Goal: Task Accomplishment & Management: Use online tool/utility

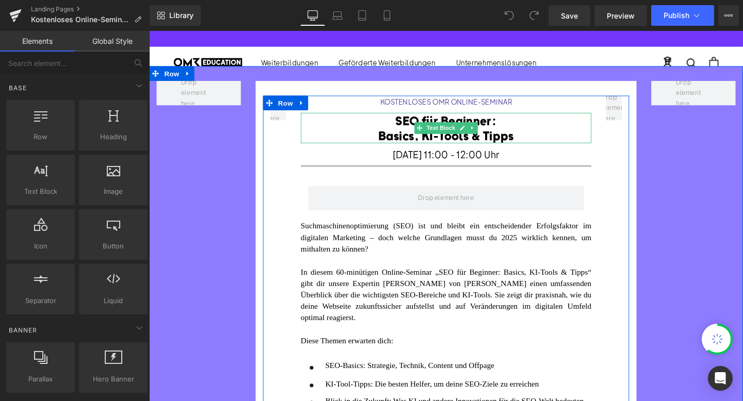
click at [406, 137] on font "Basics, KI-Tools & Tipps" at bounding box center [461, 140] width 142 height 15
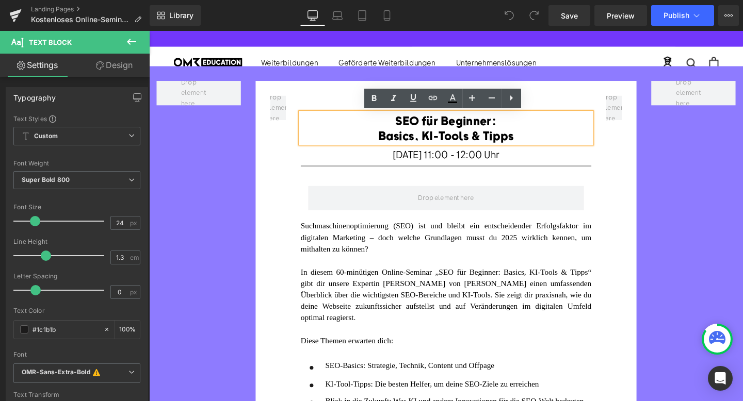
click at [432, 139] on font "Basics, KI-Tools & Tipps" at bounding box center [461, 140] width 142 height 15
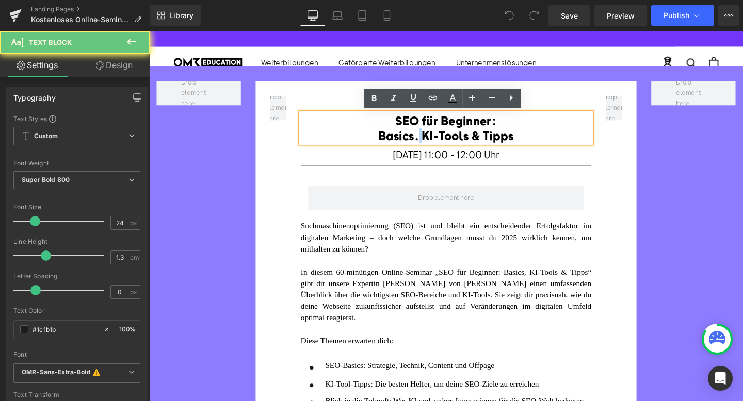
click at [432, 139] on font "Basics, KI-Tools & Tipps" at bounding box center [461, 140] width 142 height 15
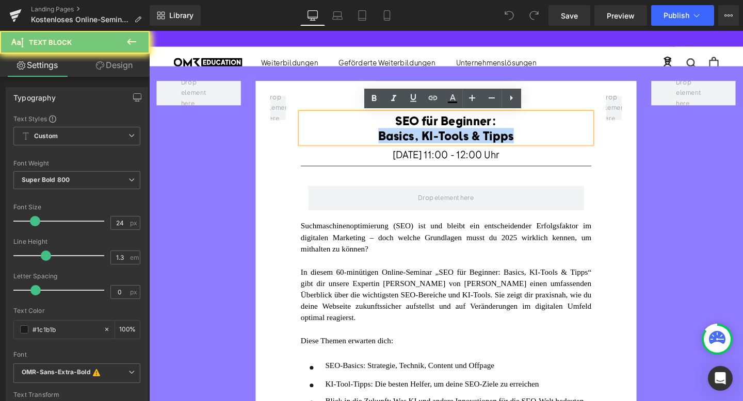
click at [432, 139] on font "Basics, KI-Tools & Tipps" at bounding box center [461, 140] width 142 height 15
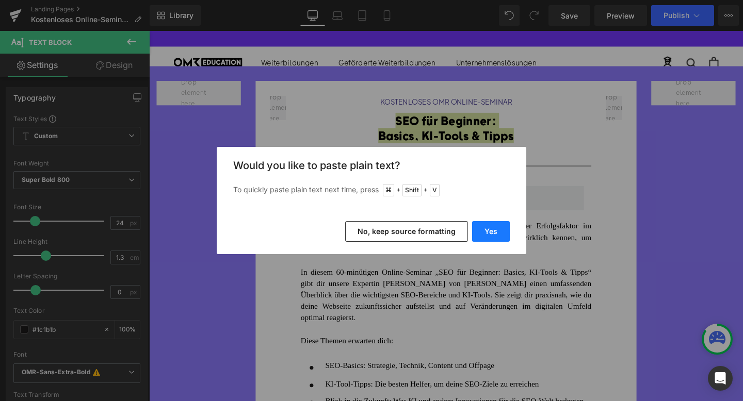
click at [487, 228] on button "Yes" at bounding box center [491, 231] width 38 height 21
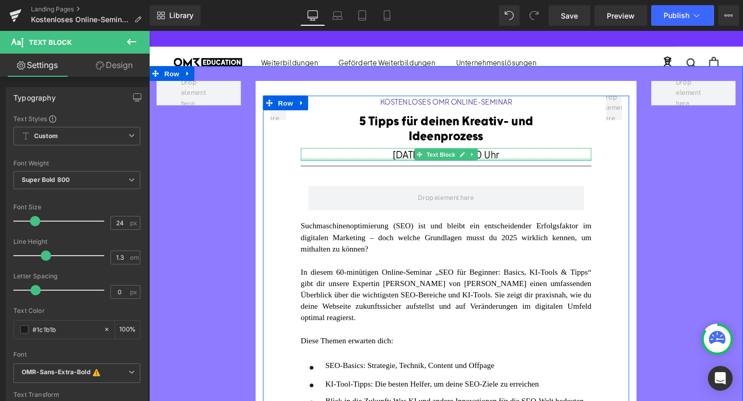
click at [405, 161] on span "[DATE] 11:00 - 12:00 Uhr" at bounding box center [461, 160] width 112 height 13
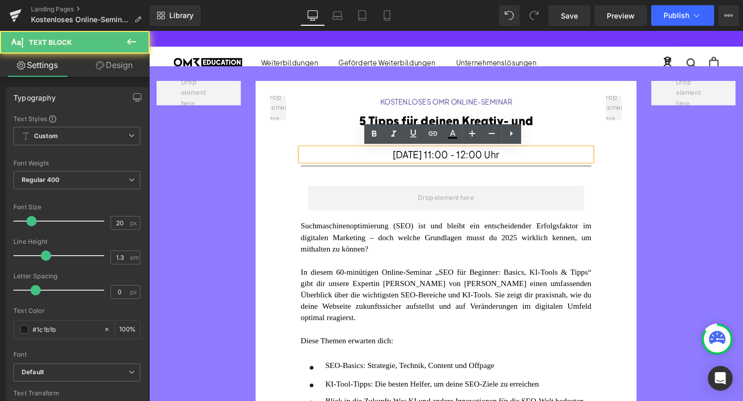
click at [405, 161] on span "[DATE] 11:00 - 12:00 Uhr" at bounding box center [461, 160] width 112 height 13
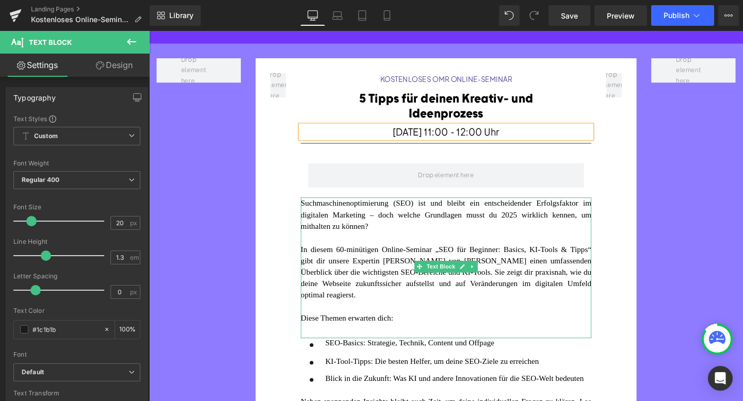
scroll to position [25, 0]
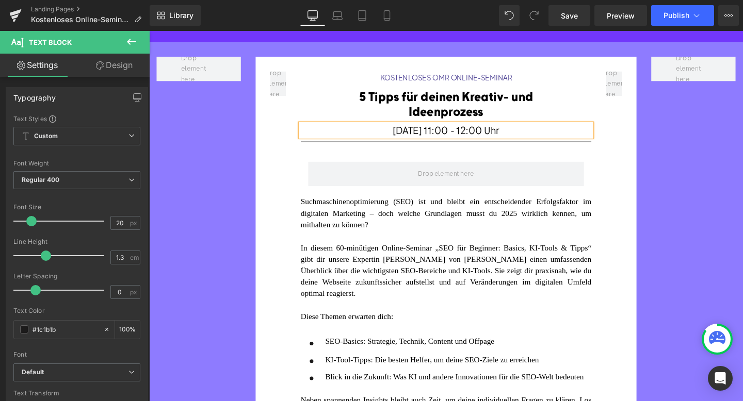
click at [456, 267] on font "In diesem 60-minütigen Online-Seminar „SEO für Beginner: Basics, KI-Tools & Tip…" at bounding box center [461, 283] width 305 height 57
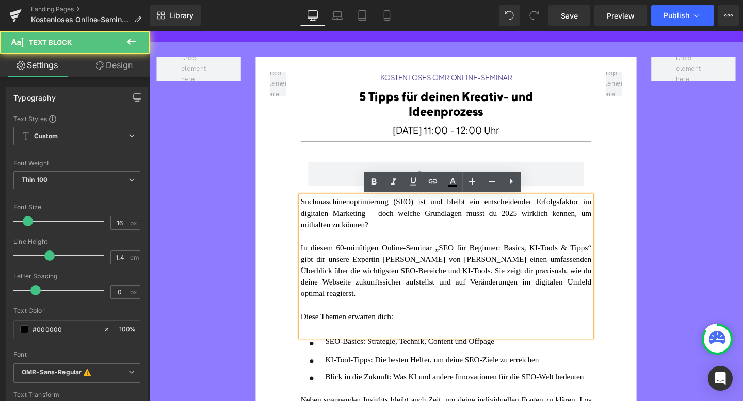
click at [456, 267] on font "In diesem 60-minütigen Online-Seminar „SEO für Beginner: Basics, KI-Tools & Tip…" at bounding box center [461, 283] width 305 height 57
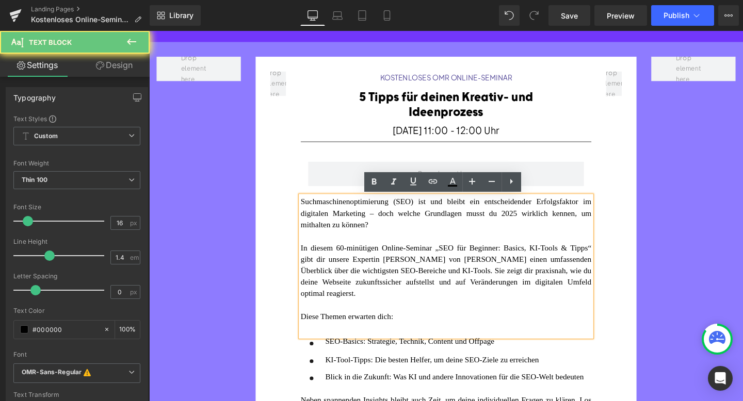
click at [376, 279] on font "In diesem 60-minütigen Online-Seminar „SEO für Beginner: Basics, KI-Tools & Tip…" at bounding box center [461, 283] width 305 height 57
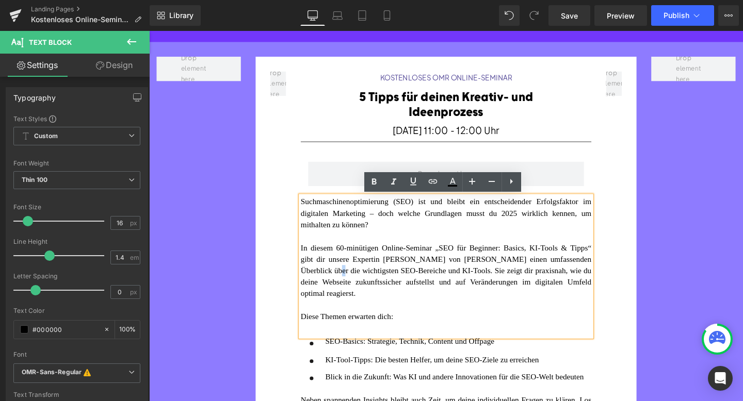
click at [376, 279] on font "In diesem 60-minütigen Online-Seminar „SEO für Beginner: Basics, KI-Tools & Tip…" at bounding box center [461, 283] width 305 height 57
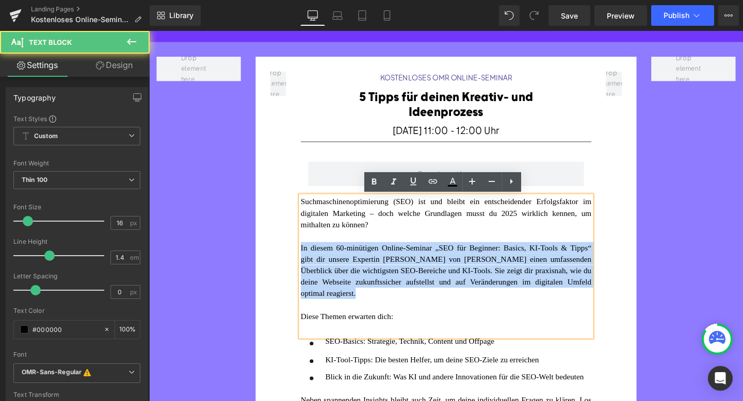
click at [376, 279] on font "In diesem 60-minütigen Online-Seminar „SEO für Beginner: Basics, KI-Tools & Tip…" at bounding box center [461, 283] width 305 height 57
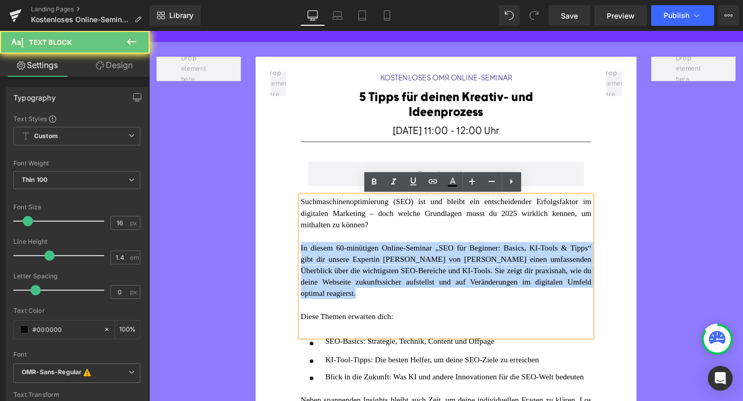
click at [376, 279] on font "In diesem 60-minütigen Online-Seminar „SEO für Beginner: Basics, KI-Tools & Tip…" at bounding box center [461, 283] width 305 height 57
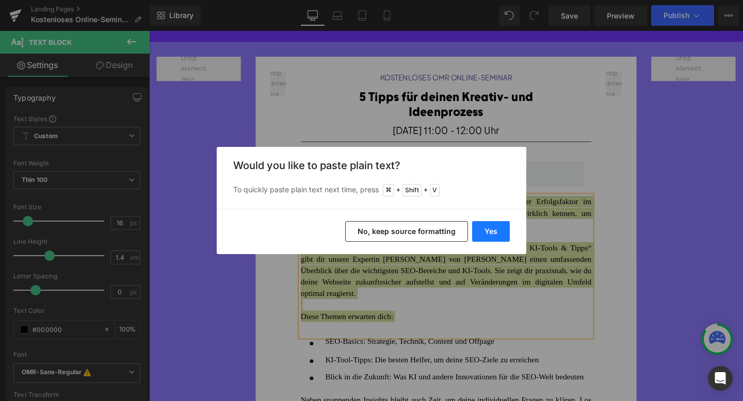
click at [482, 230] on button "Yes" at bounding box center [491, 231] width 38 height 21
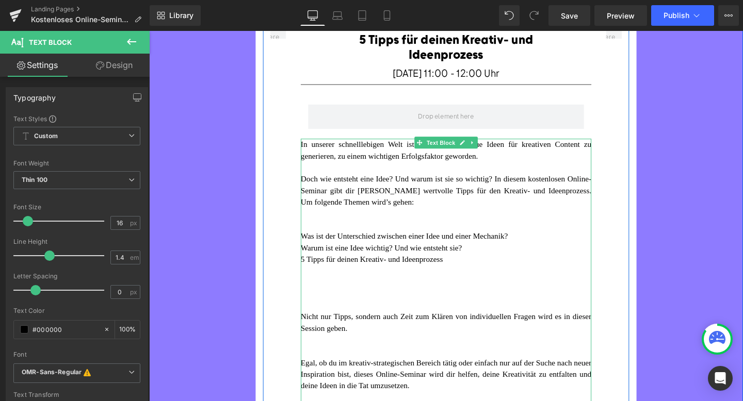
scroll to position [87, 0]
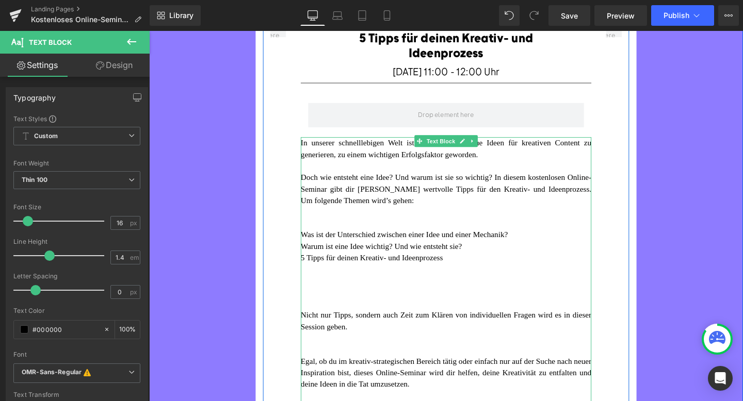
click at [366, 222] on div at bounding box center [461, 222] width 305 height 12
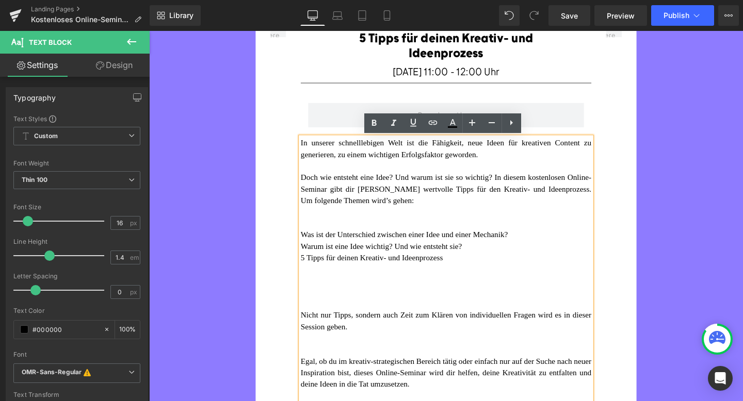
click at [363, 204] on font "Doch wie entsteht eine Idee? Und warum ist sie so wichtig? In diesem kostenlose…" at bounding box center [461, 197] width 305 height 33
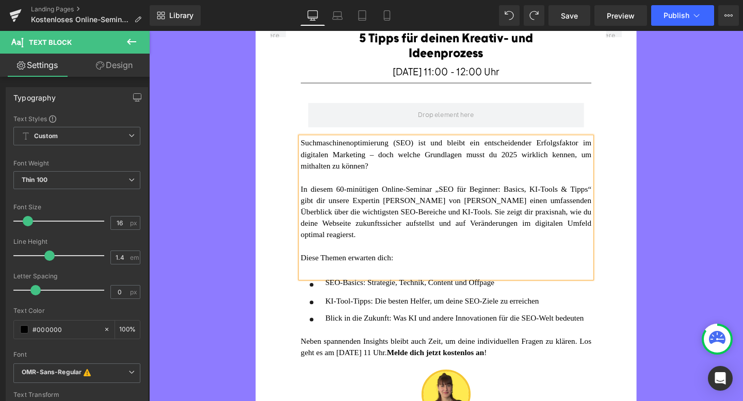
click at [399, 220] on font "In diesem 60-minütigen Online-Seminar „SEO für Beginner: Basics, KI-Tools & Tip…" at bounding box center [461, 221] width 305 height 57
click at [429, 237] on div "In diesem 60-minütigen Online-Seminar „SEO für Beginner: Basics, KI-Tools & Tip…" at bounding box center [461, 221] width 305 height 60
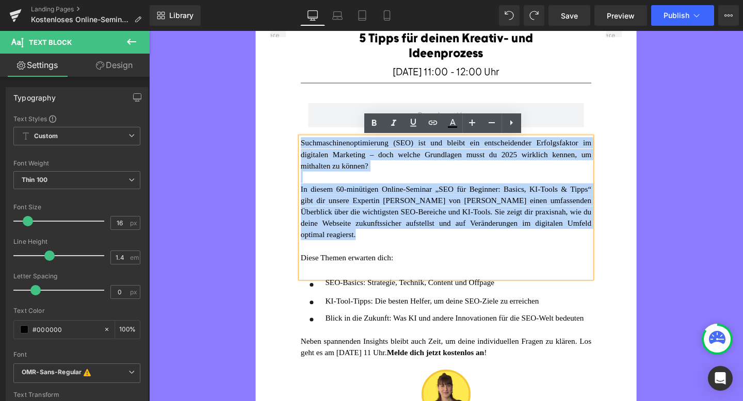
drag, startPoint x: 429, startPoint y: 237, endPoint x: 299, endPoint y: 153, distance: 154.9
click at [299, 153] on div "KOSTENLOSES OMR ONLINE-SEMINAR Heading 5 Tipps für deinen Kreativ- und Ideenpro…" at bounding box center [461, 242] width 385 height 460
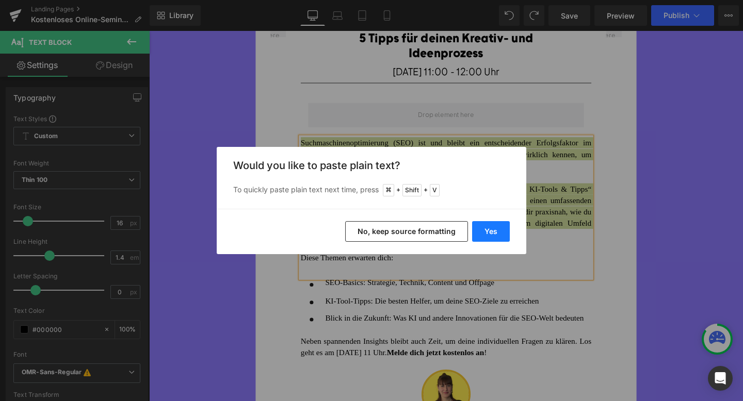
click at [482, 230] on button "Yes" at bounding box center [491, 231] width 38 height 21
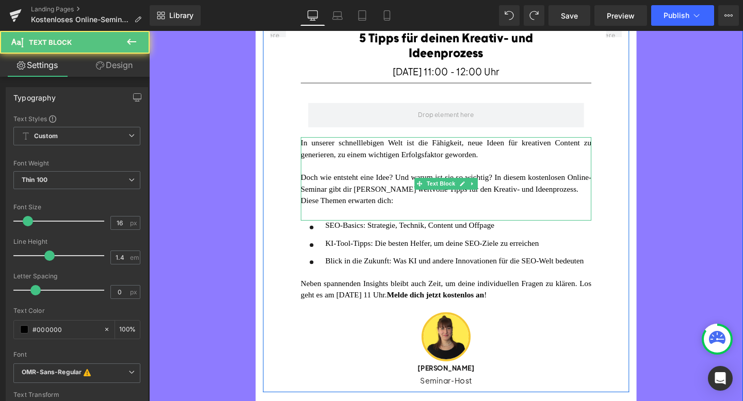
click at [415, 203] on div "Doch wie entsteht eine Idee? Und warum ist sie so wichtig? In diesem kostenlose…" at bounding box center [461, 191] width 305 height 24
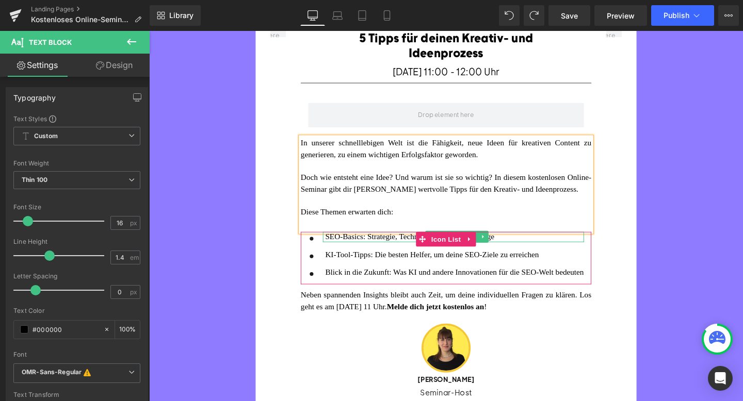
click at [398, 252] on span "SEO-Basics: Strategie, Technik, Content und Offpage" at bounding box center [422, 247] width 177 height 9
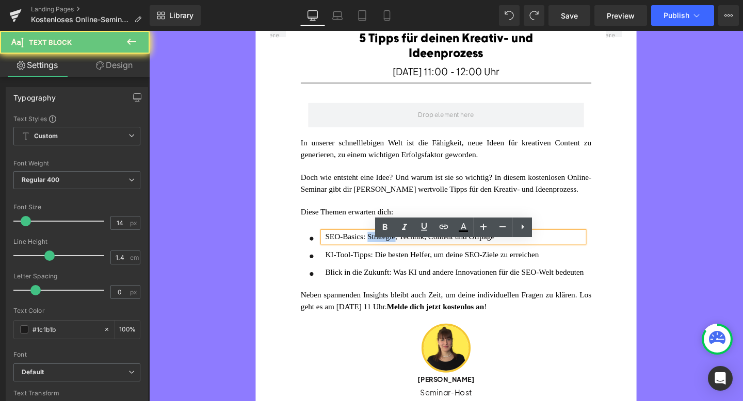
click at [398, 252] on span "SEO-Basics: Strategie, Technik, Content und Offpage" at bounding box center [422, 247] width 177 height 9
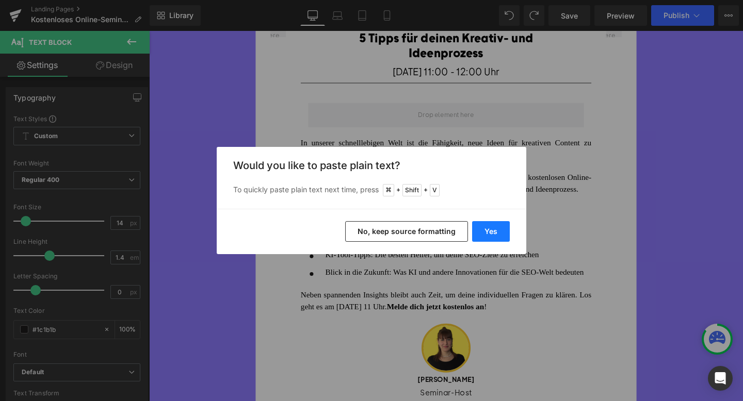
click at [487, 232] on button "Yes" at bounding box center [491, 231] width 38 height 21
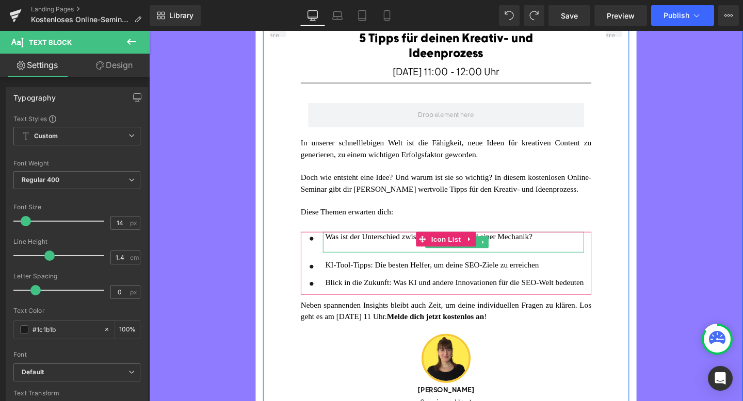
click at [414, 264] on p at bounding box center [470, 258] width 272 height 11
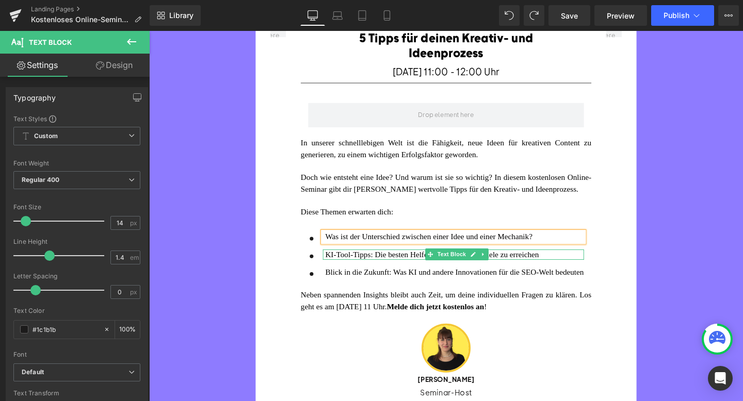
click at [384, 271] on font "KI-Tool-Tipps: Die besten Helfer, um deine SEO-Ziele zu erreichen" at bounding box center [446, 266] width 224 height 9
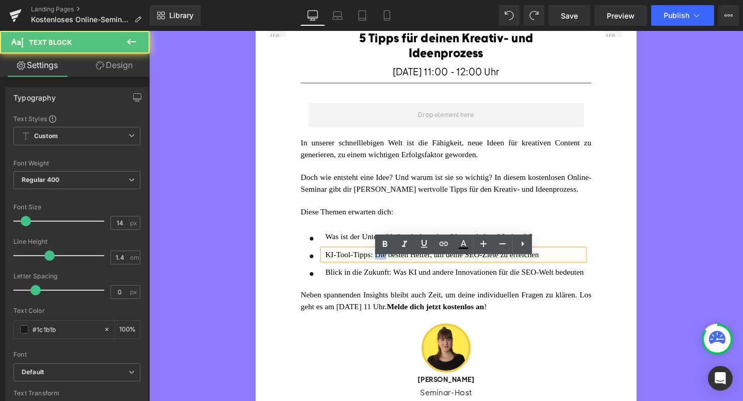
click at [384, 271] on font "KI-Tool-Tipps: Die besten Helfer, um deine SEO-Ziele zu erreichen" at bounding box center [446, 266] width 224 height 9
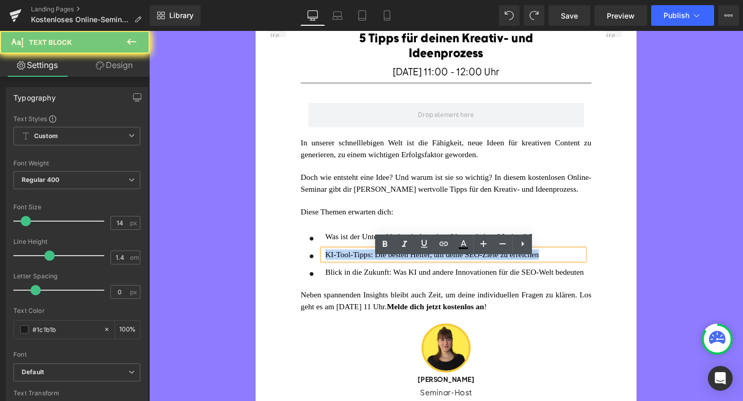
click at [384, 271] on font "KI-Tool-Tipps: Die besten Helfer, um deine SEO-Ziele zu erreichen" at bounding box center [446, 266] width 224 height 9
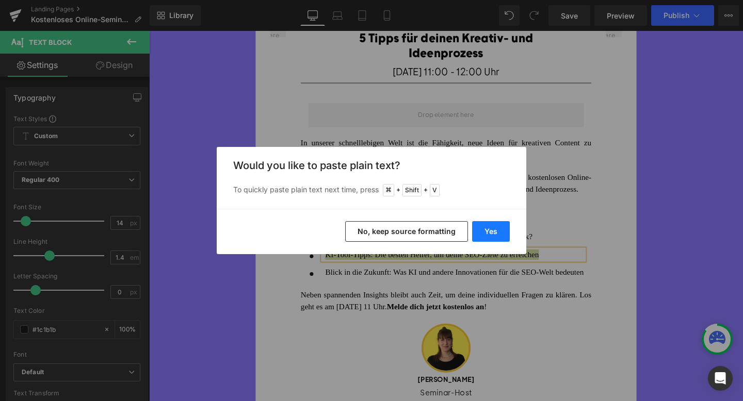
click at [487, 236] on button "Yes" at bounding box center [491, 231] width 38 height 21
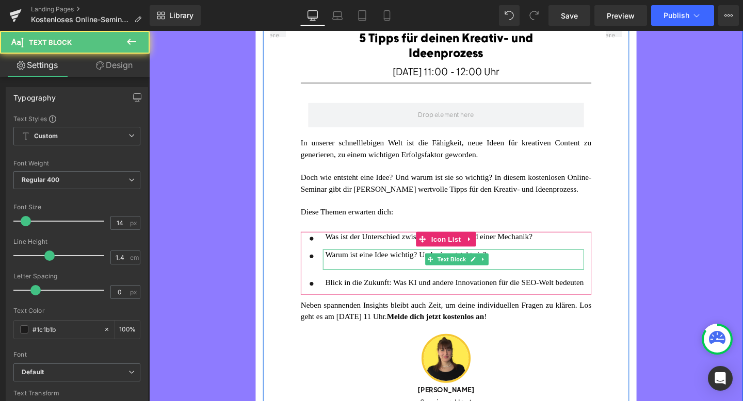
click at [381, 283] on div at bounding box center [470, 277] width 272 height 11
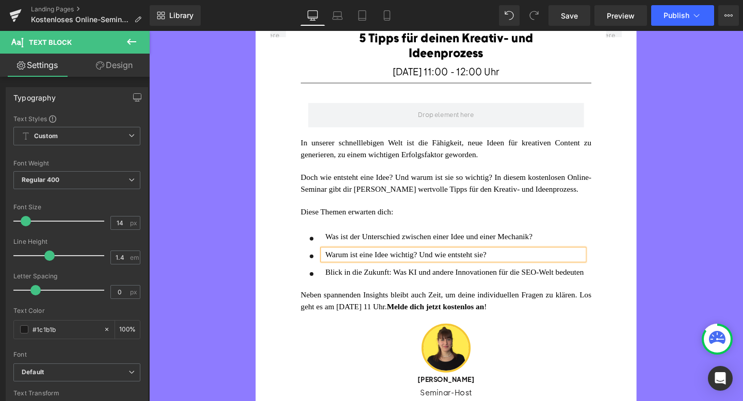
click at [377, 289] on font "Blick in die Zukunft: Was KI und andere Innovationen für die SEO-Welt bedeuten" at bounding box center [470, 285] width 272 height 9
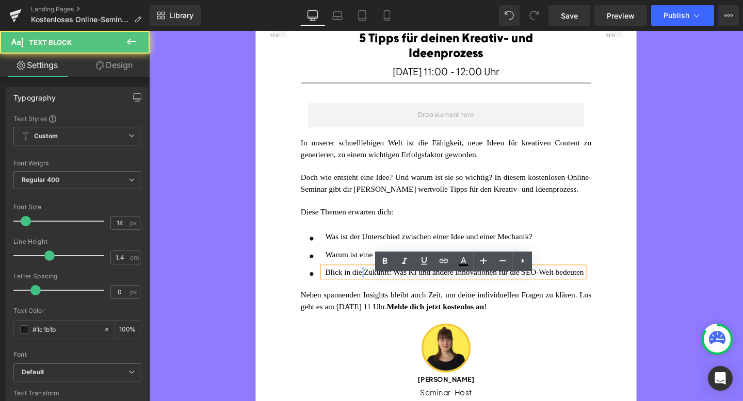
click at [377, 289] on font "Blick in die Zukunft: Was KI und andere Innovationen für die SEO-Welt bedeuten" at bounding box center [470, 285] width 272 height 9
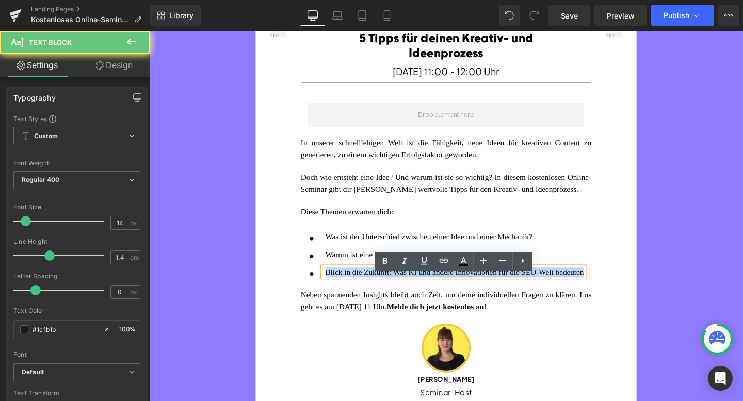
click at [377, 289] on font "Blick in die Zukunft: Was KI und andere Innovationen für die SEO-Welt bedeuten" at bounding box center [470, 285] width 272 height 9
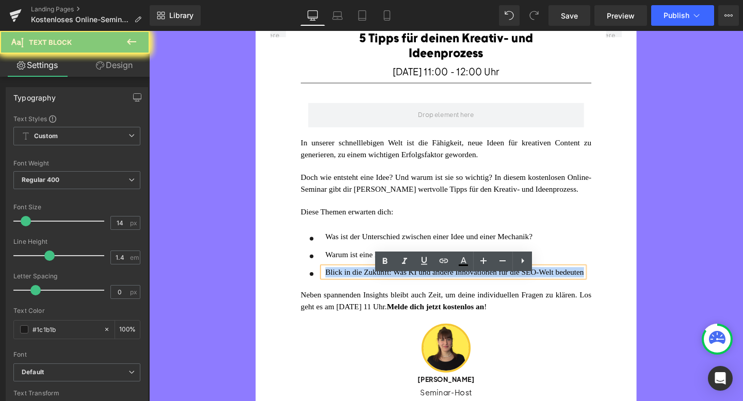
click at [377, 289] on font "Blick in die Zukunft: Was KI und andere Innovationen für die SEO-Welt bedeuten" at bounding box center [470, 285] width 272 height 9
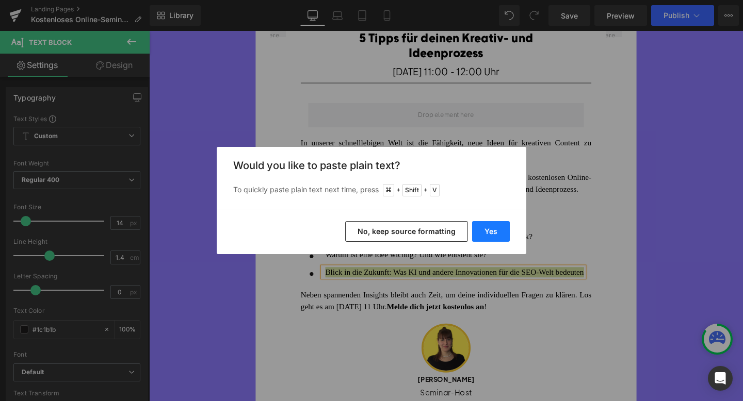
click at [484, 231] on button "Yes" at bounding box center [491, 231] width 38 height 21
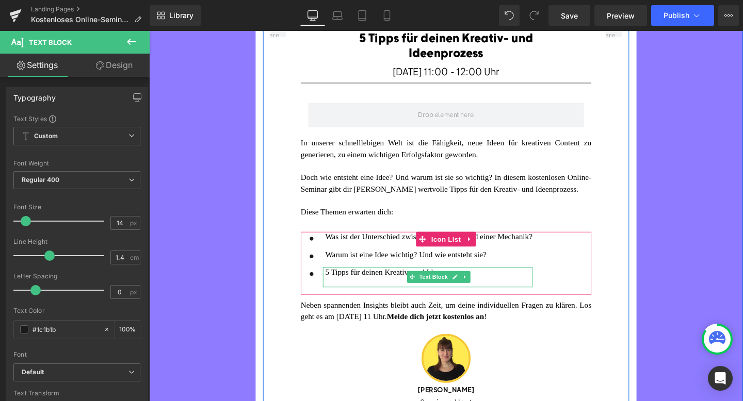
click at [363, 301] on div at bounding box center [443, 295] width 218 height 11
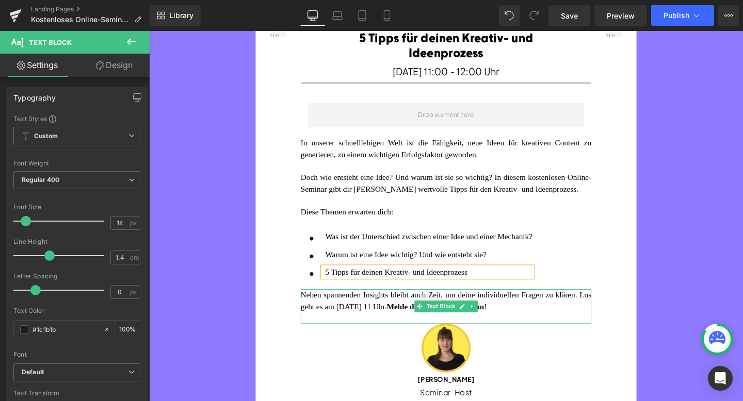
click at [309, 317] on div at bounding box center [310, 321] width 3 height 36
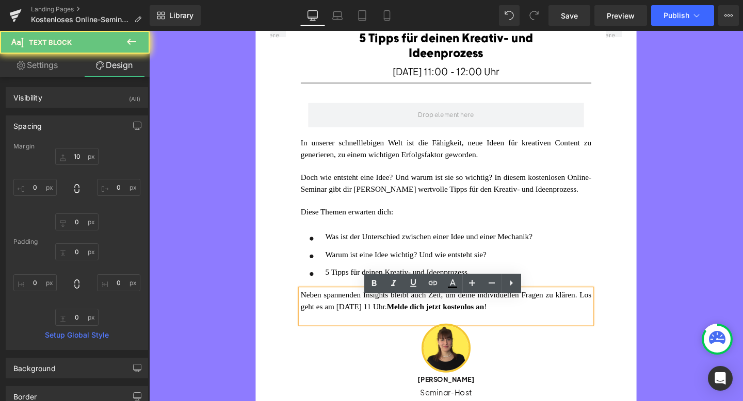
click at [309, 317] on font "Neben spannenden Insights bleibt auch Zeit, um deine individuellen Fragen zu kl…" at bounding box center [461, 314] width 305 height 21
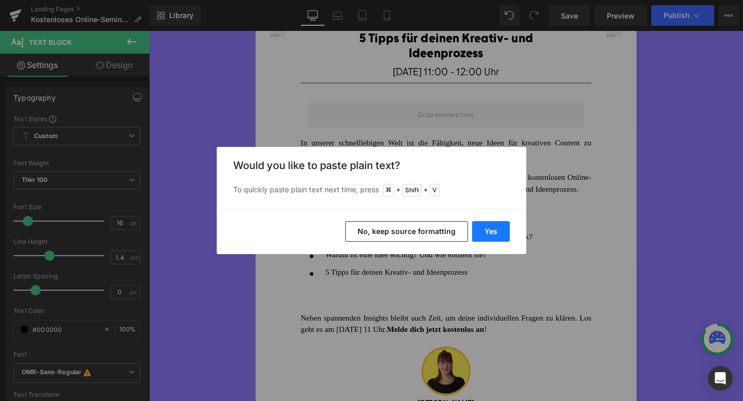
click at [489, 235] on button "Yes" at bounding box center [491, 231] width 38 height 21
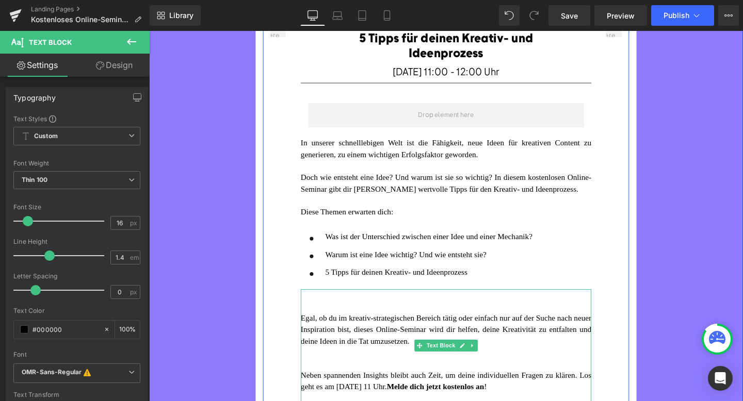
click at [316, 326] on div at bounding box center [461, 321] width 305 height 12
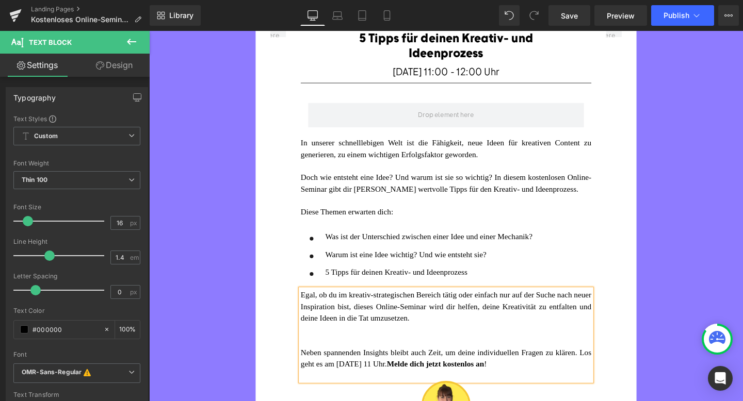
click at [348, 347] on div at bounding box center [461, 345] width 305 height 12
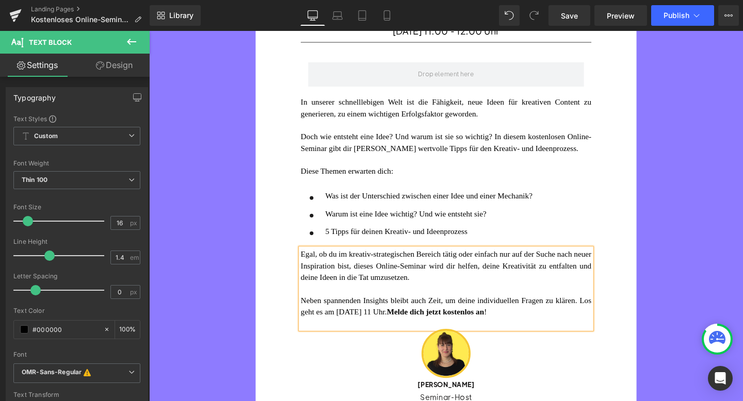
scroll to position [136, 0]
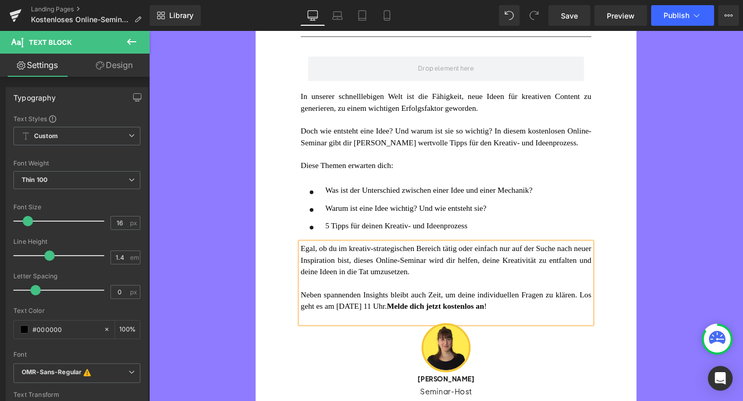
click at [401, 325] on font "Neben spannenden Insights bleibt auch Zeit, um deine individuellen Fragen zu kl…" at bounding box center [461, 314] width 305 height 21
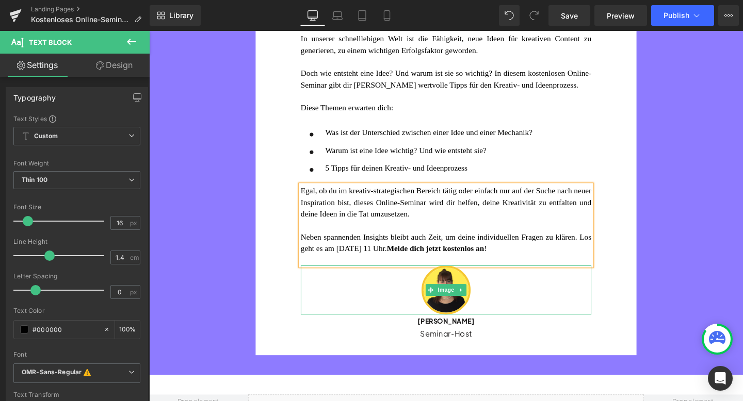
scroll to position [208, 0]
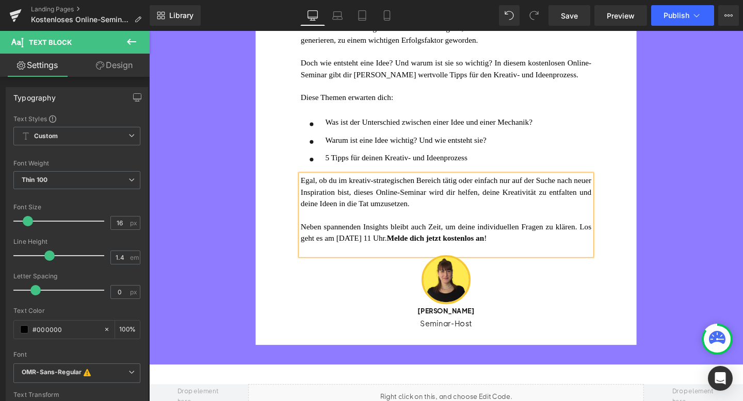
click at [451, 332] on div "[PERSON_NAME] Heading" at bounding box center [461, 324] width 305 height 13
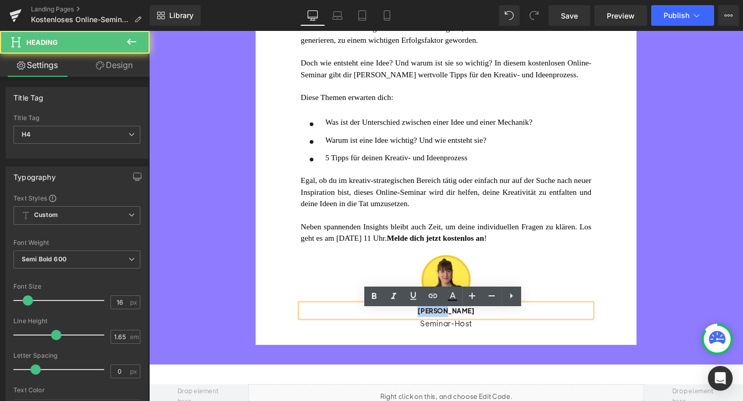
click at [451, 330] on span "[PERSON_NAME]" at bounding box center [461, 324] width 60 height 9
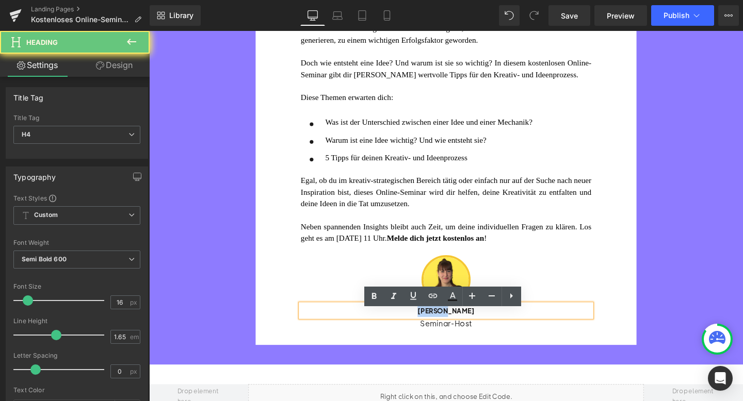
click at [451, 330] on span "[PERSON_NAME]" at bounding box center [461, 324] width 60 height 9
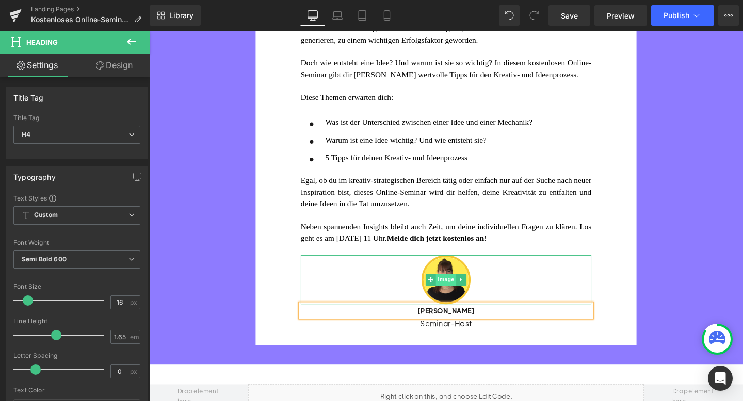
click at [462, 297] on span "Image" at bounding box center [461, 292] width 22 height 12
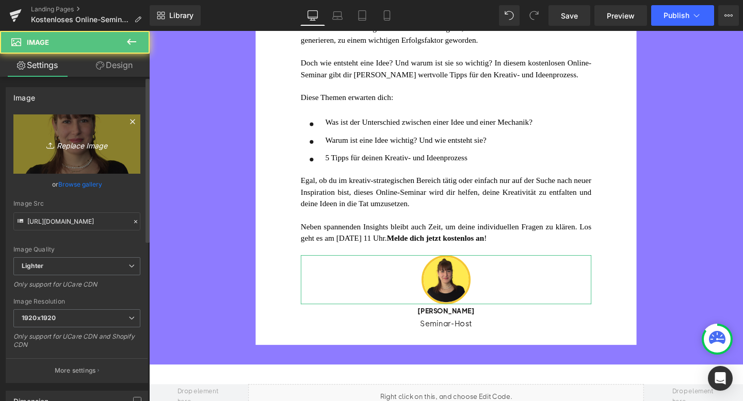
click at [82, 155] on link "Replace Image" at bounding box center [76, 144] width 127 height 59
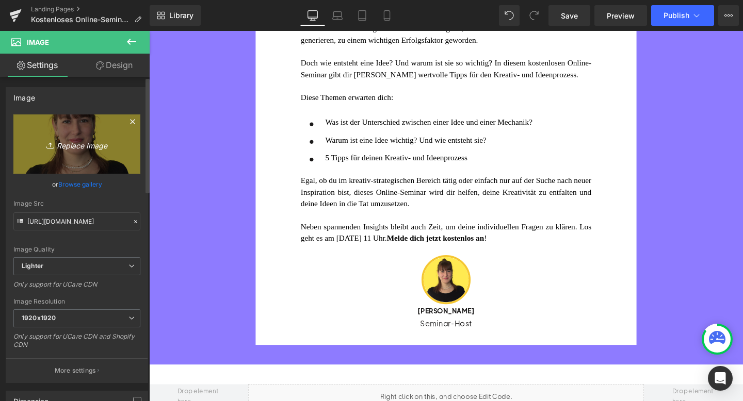
type input "C:\fakepath\fabienne-engel.jpg"
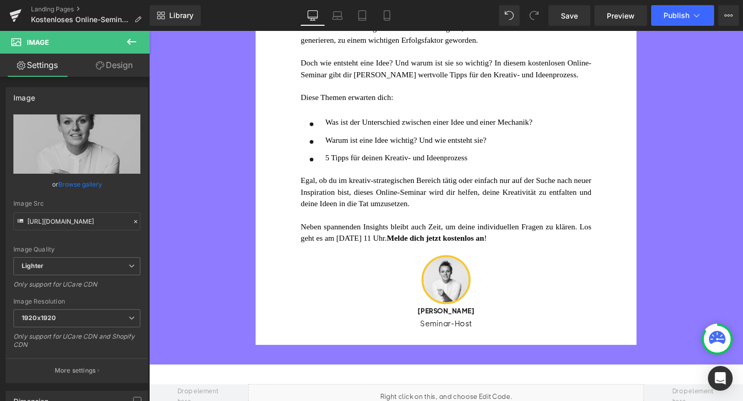
type input "[URL][DOMAIN_NAME]"
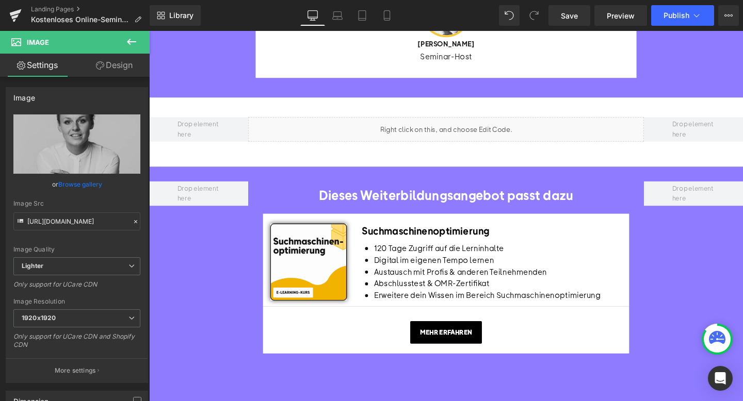
scroll to position [489, 0]
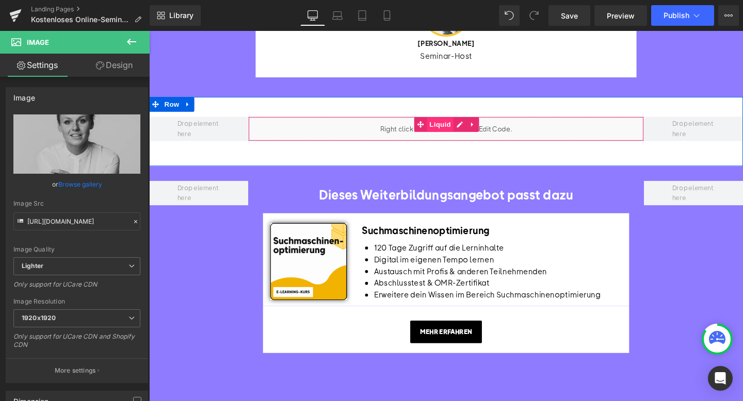
click at [455, 143] on div "Liquid" at bounding box center [461, 134] width 416 height 26
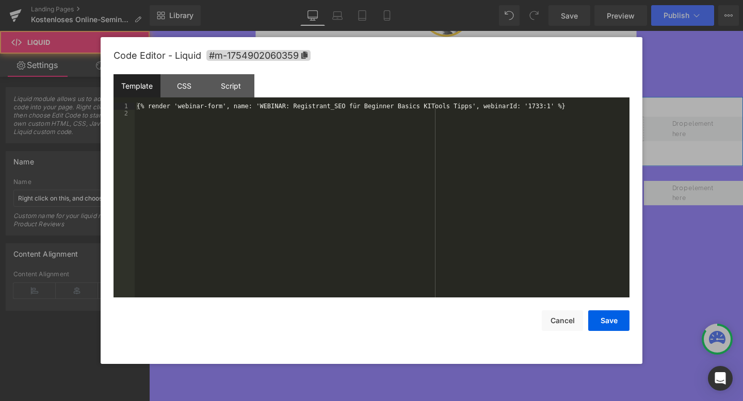
click at [477, 136] on div "Liquid" at bounding box center [461, 134] width 416 height 26
click at [335, 106] on div "{% render 'webinar-form', name: 'WEBINAR: Registrant_SEO für Beginner Basics KI…" at bounding box center [382, 207] width 495 height 209
click at [471, 106] on div "{% render 'webinar-form', name: 'WEBINAR: Registrant_SEO für Beginner Basics KI…" at bounding box center [382, 207] width 495 height 209
click at [567, 107] on div "{% render 'webinar-form', name: 'WEBINAR: Registrant_5 Tipps für deinen Kreativ…" at bounding box center [382, 207] width 495 height 209
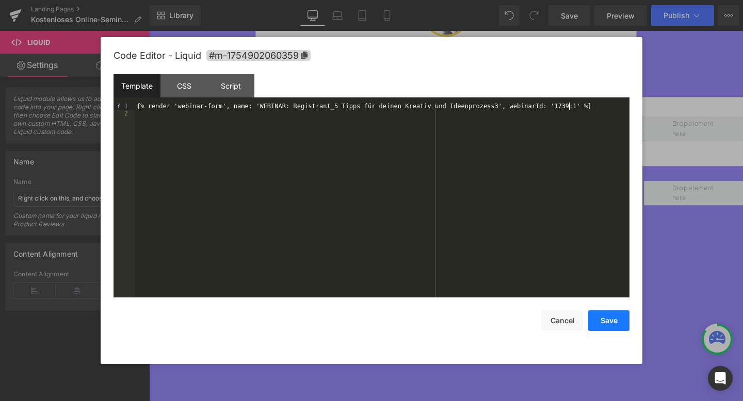
click at [605, 319] on button "Save" at bounding box center [608, 321] width 41 height 21
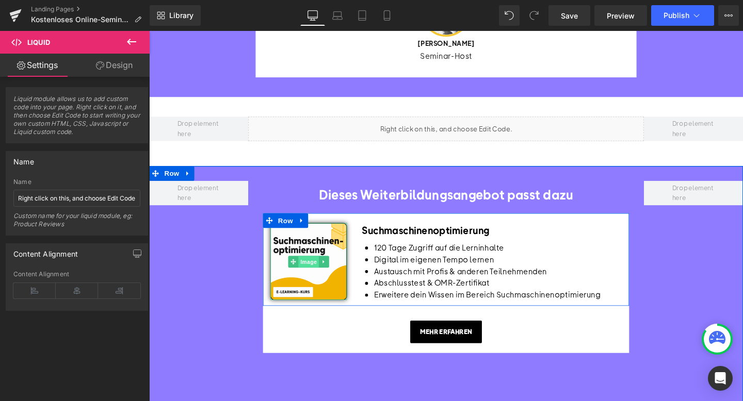
click at [312, 277] on span "Image" at bounding box center [317, 274] width 22 height 12
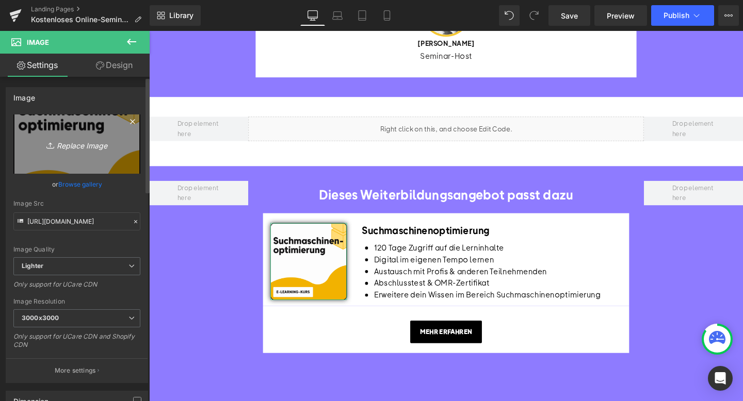
click at [46, 142] on icon at bounding box center [51, 145] width 10 height 10
type input "C:\fakepath\CSD Kachel.png"
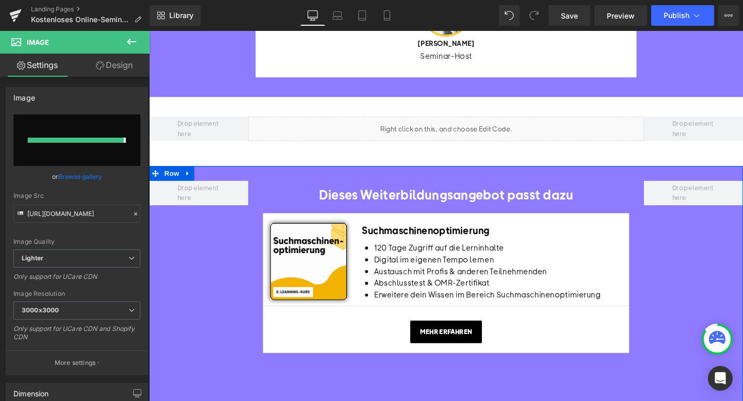
type input "[URL][DOMAIN_NAME]"
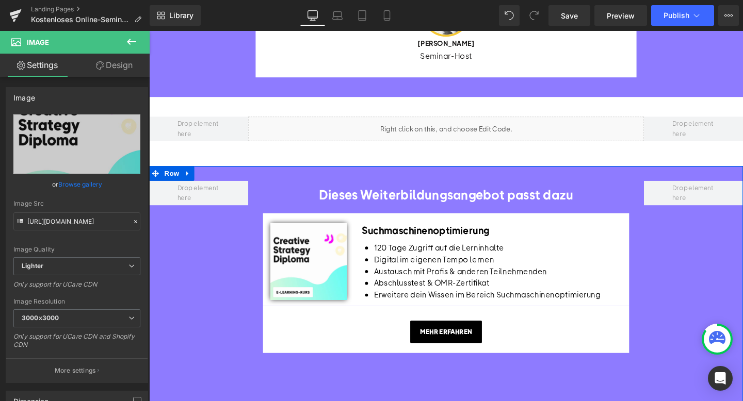
click at [449, 354] on span "Button" at bounding box center [461, 348] width 24 height 12
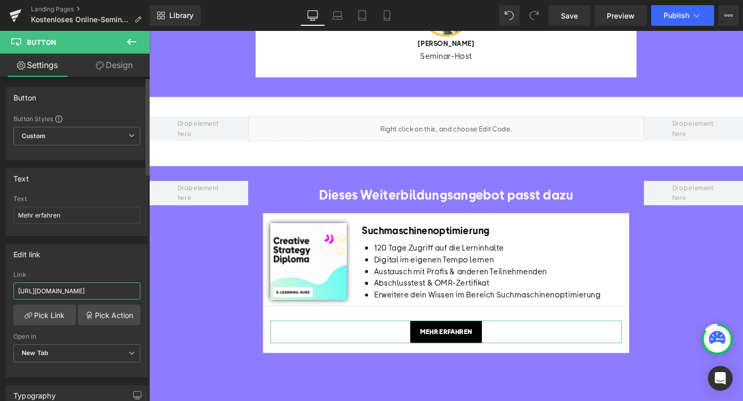
click at [87, 290] on input "[URL][DOMAIN_NAME]" at bounding box center [76, 291] width 127 height 17
paste input "[URL][DOMAIN_NAME]"
type input "[URL][DOMAIN_NAME]"
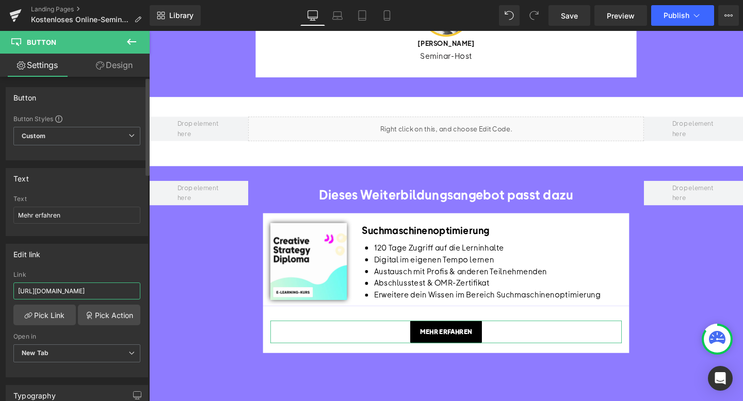
scroll to position [0, 71]
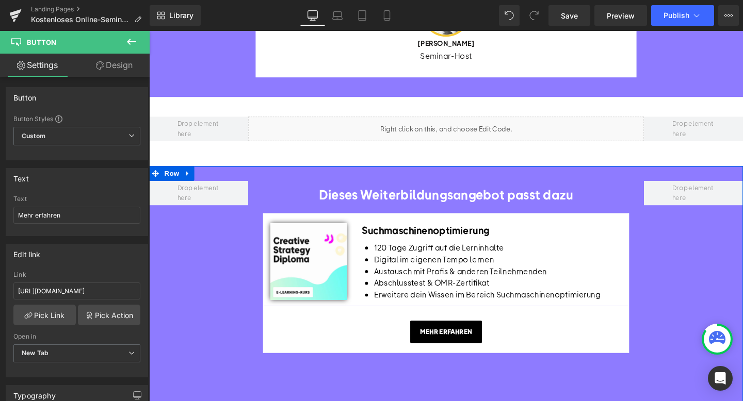
click at [176, 310] on div "Dieses Weiterbildungsangebot passt dazu Heading Image Suchmaschinenoptimierung …" at bounding box center [461, 297] width 624 height 248
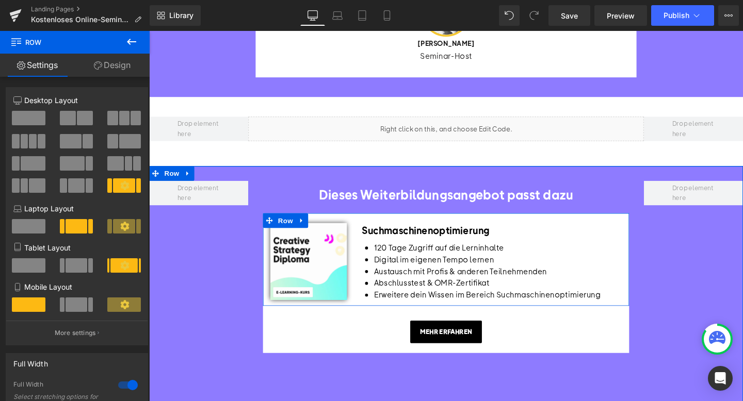
click at [405, 248] on h1 "Suchmaschinenoptimierung" at bounding box center [509, 240] width 273 height 14
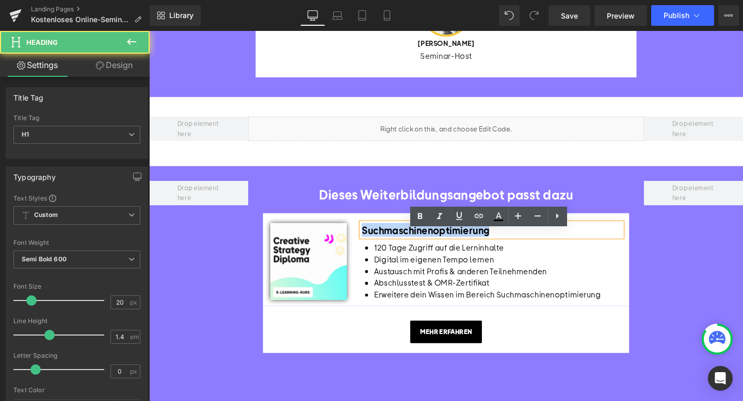
click at [405, 248] on h1 "Suchmaschinenoptimierung" at bounding box center [509, 240] width 273 height 14
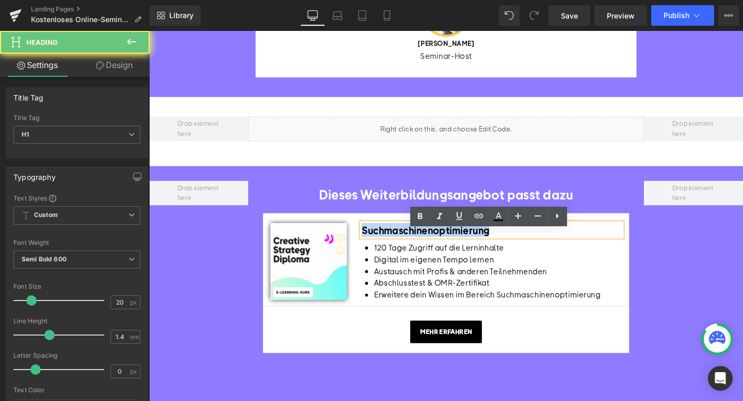
click at [405, 248] on h1 "Suchmaschinenoptimierung" at bounding box center [509, 240] width 273 height 14
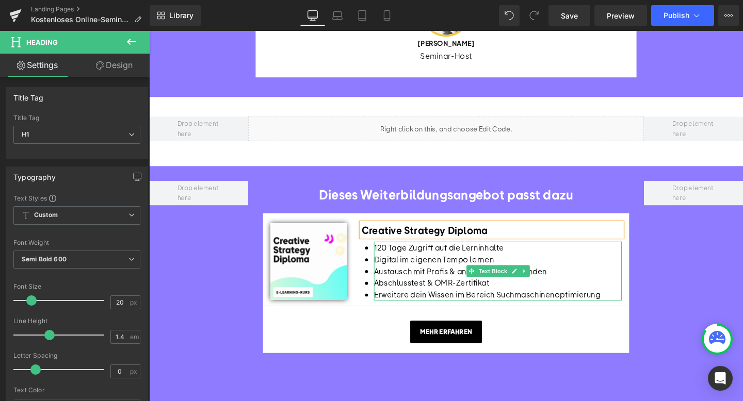
click at [462, 264] on span "120 Tage Zugriff auf die Lerninhalte" at bounding box center [453, 258] width 136 height 11
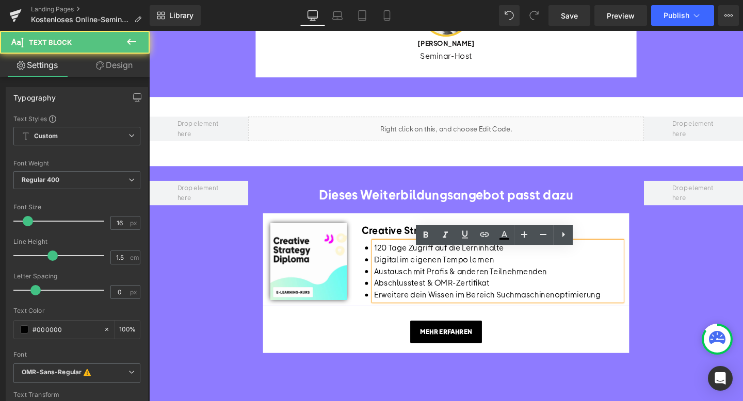
click at [401, 277] on span "Digital im eigenen Tempo lernen" at bounding box center [448, 271] width 126 height 11
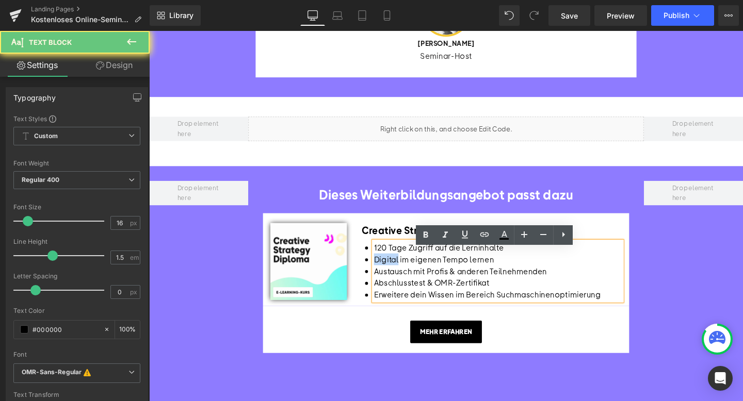
click at [401, 277] on span "Digital im eigenen Tempo lernen" at bounding box center [448, 271] width 126 height 11
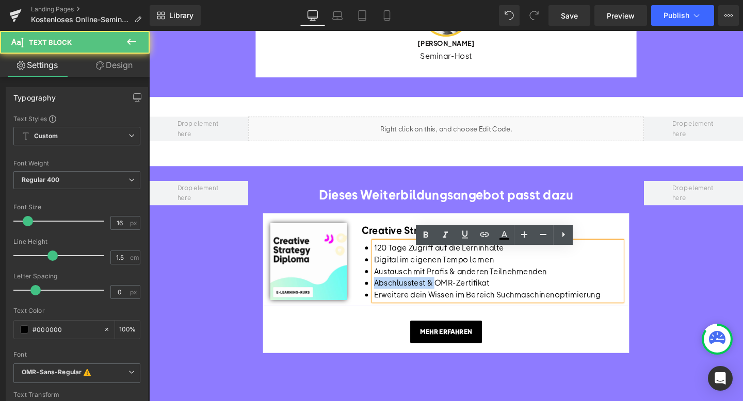
drag, startPoint x: 447, startPoint y: 304, endPoint x: 378, endPoint y: 298, distance: 68.9
click at [385, 299] on li "Abschlusstest & OMR-Zertifikat" at bounding box center [515, 296] width 261 height 12
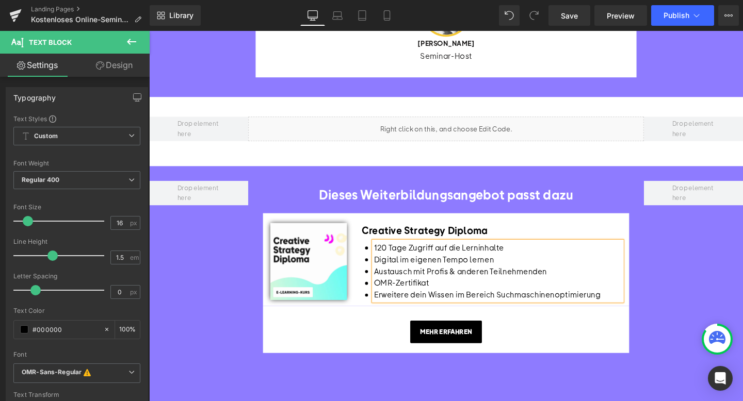
click at [465, 313] on li "Erweitere dein Wissen im Bereich Suchmaschinenoptimierung" at bounding box center [515, 308] width 261 height 12
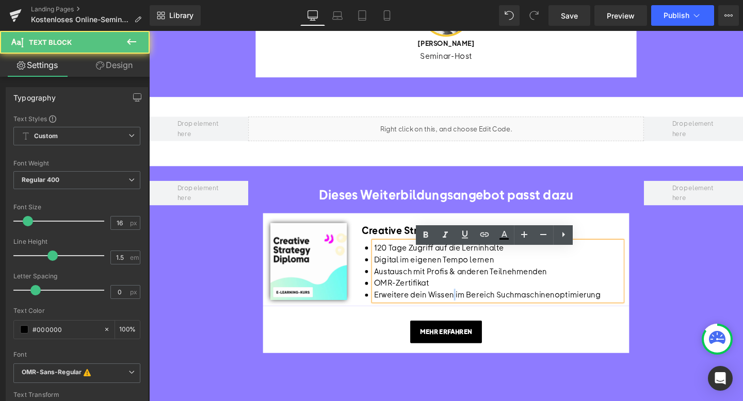
click at [465, 313] on li "Erweitere dein Wissen im Bereich Suchmaschinenoptimierung" at bounding box center [515, 308] width 261 height 12
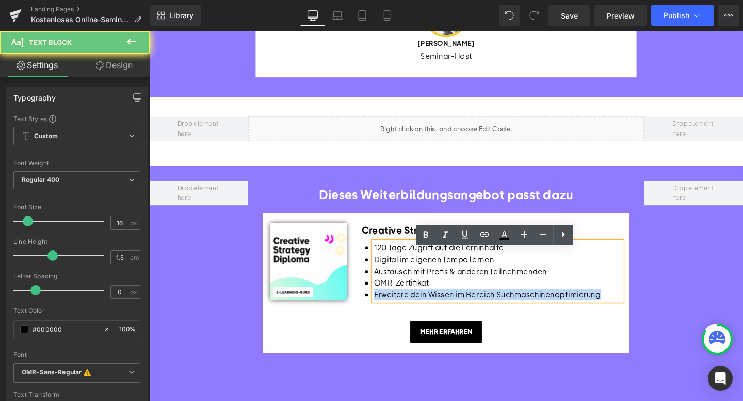
click at [465, 313] on li "Erweitere dein Wissen im Bereich Suchmaschinenoptimierung" at bounding box center [515, 308] width 261 height 12
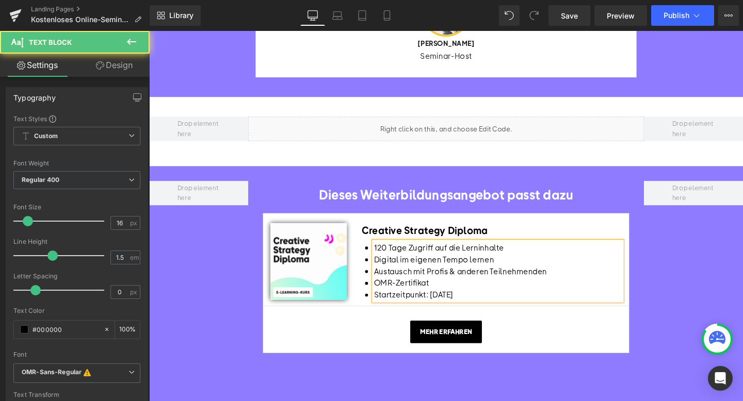
click at [524, 262] on li "120 Tage Zugriff auf die Lerninhalte" at bounding box center [515, 259] width 261 height 12
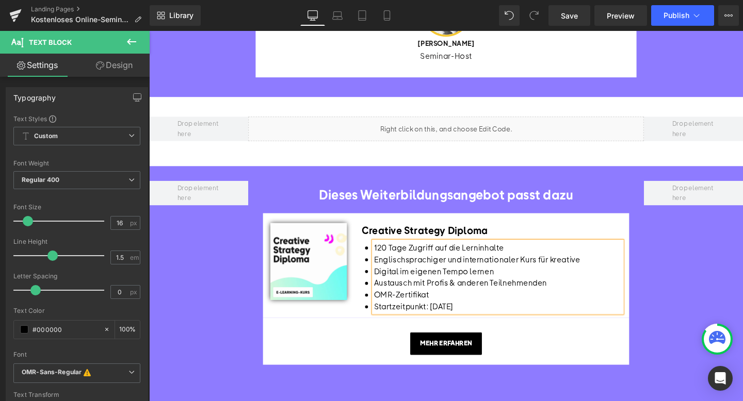
click at [566, 277] on span "Englischsprachiger und internationaler Kurs für kreative" at bounding box center [493, 271] width 217 height 11
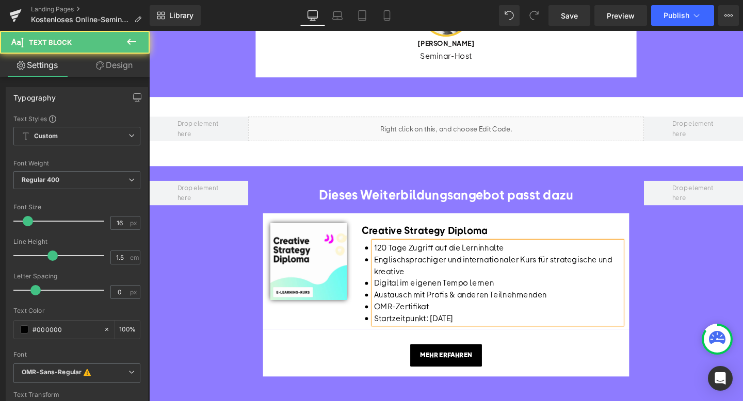
click at [467, 288] on li "Englischsprachiger und internationaler Kurs für strategische und kreative" at bounding box center [515, 277] width 261 height 25
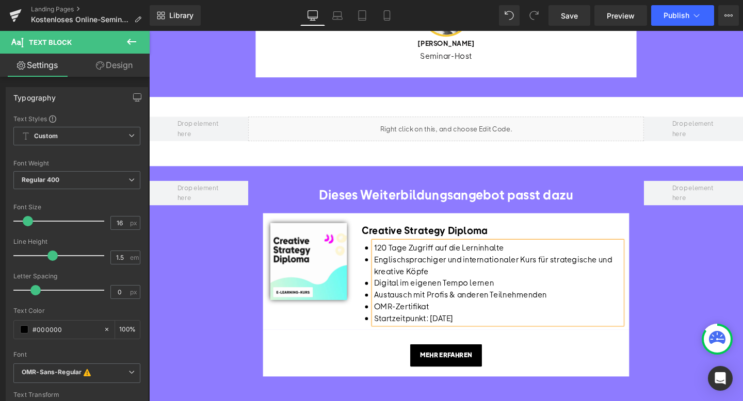
click at [742, 288] on div "Dieses Weiterbildungsangebot passt dazu Heading Image Creative Strategy Diploma…" at bounding box center [461, 309] width 624 height 272
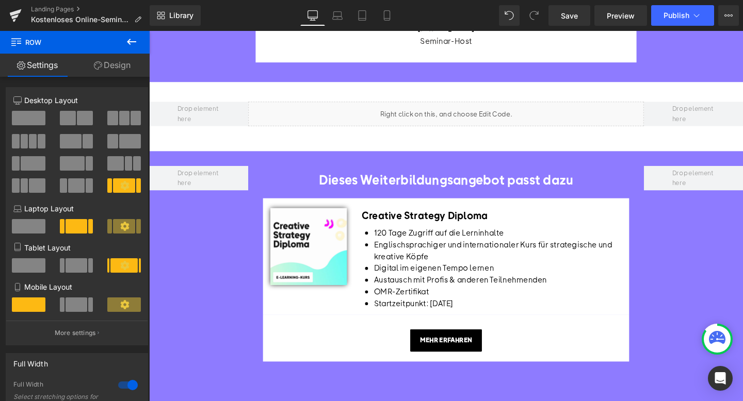
scroll to position [151, 0]
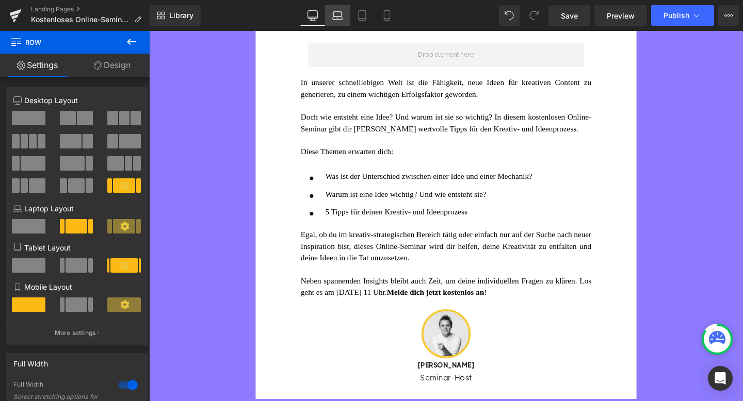
click at [340, 14] on icon at bounding box center [337, 15] width 10 height 10
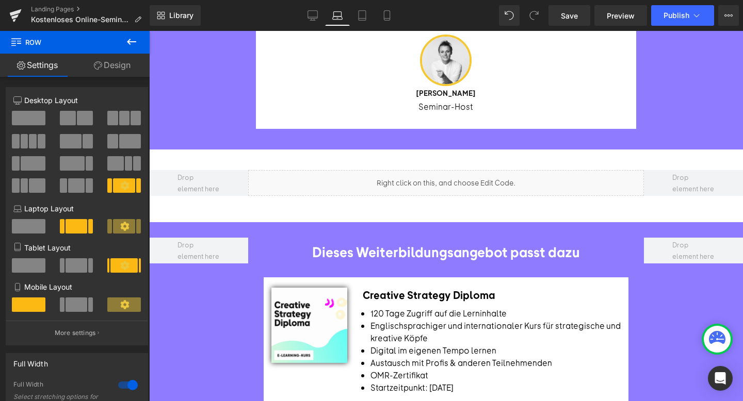
scroll to position [0, 0]
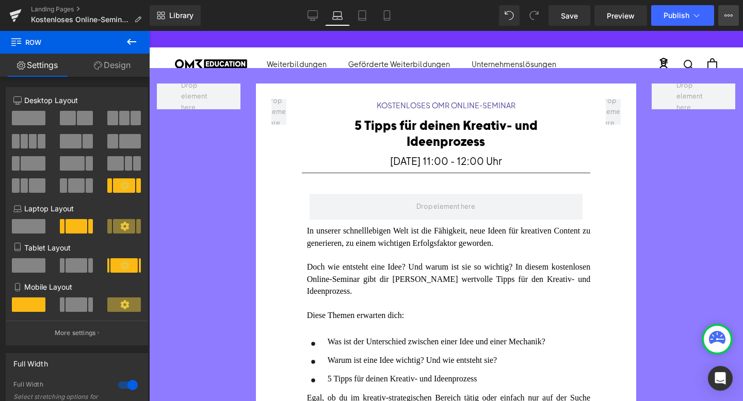
click at [720, 16] on button "View Live Page View with current Template Save Template to Library Schedule Pub…" at bounding box center [728, 15] width 21 height 21
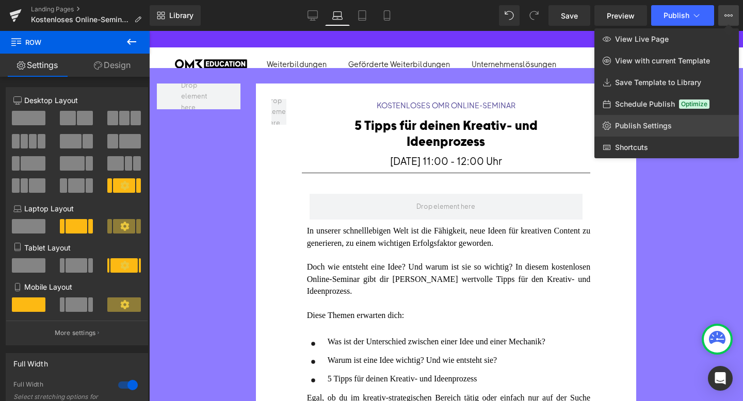
click at [611, 130] on link "Publish Settings" at bounding box center [666, 126] width 144 height 22
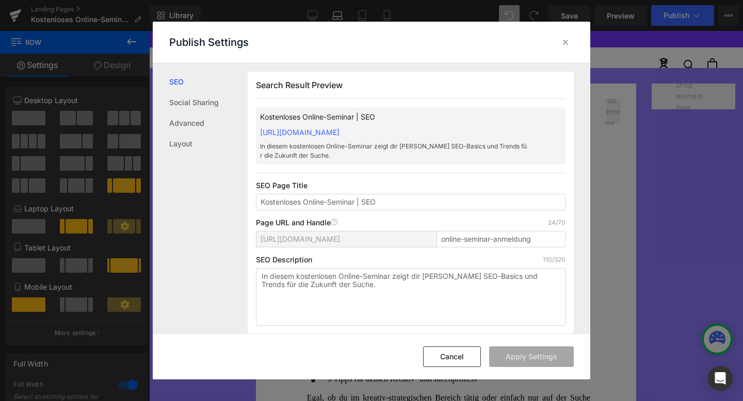
scroll to position [1, 0]
click at [374, 199] on input "Kostenloses Online-Seminar | SEO" at bounding box center [411, 201] width 310 height 17
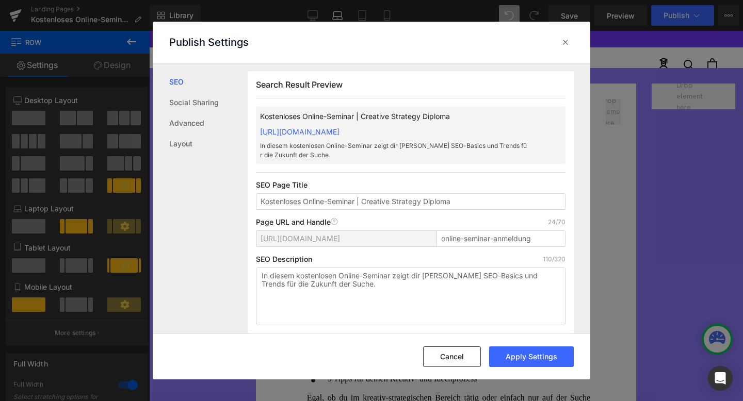
type input "Kostenloses Online-Seminar | Creative Strategy Diploma"
drag, startPoint x: 382, startPoint y: 283, endPoint x: 241, endPoint y: 267, distance: 142.3
click at [241, 267] on div "SEO Social Sharing Advanced Layout Search Result Preview Kostenloses Online-Sem…" at bounding box center [372, 198] width 438 height 271
paste textarea "gibt dir [PERSON_NAME] fünf wertvolle Tipps für deinen Kreativ- und Ideenprozes…"
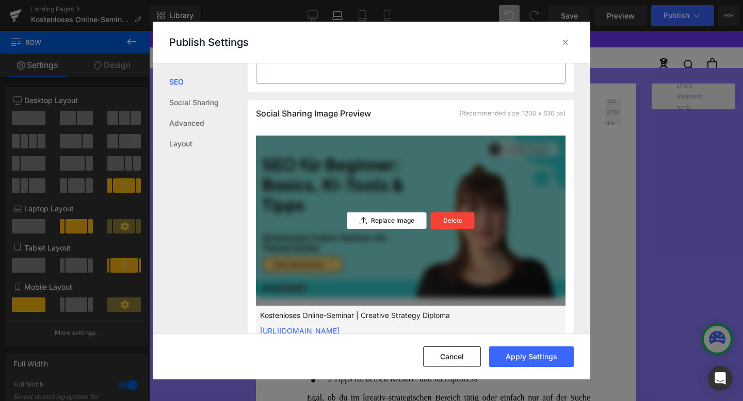
scroll to position [250, 0]
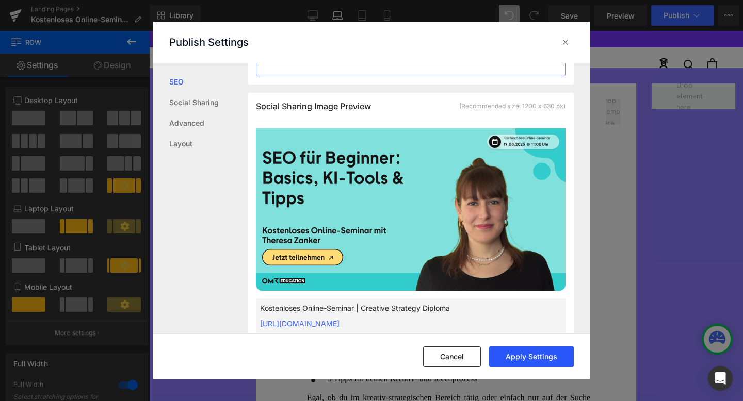
type textarea "In diesem kostenlosen Online-Seminar gibt dir [PERSON_NAME] fünf wertvolle Tipp…"
click at [523, 354] on button "Apply Settings" at bounding box center [531, 357] width 85 height 21
click at [565, 40] on icon at bounding box center [565, 42] width 10 height 10
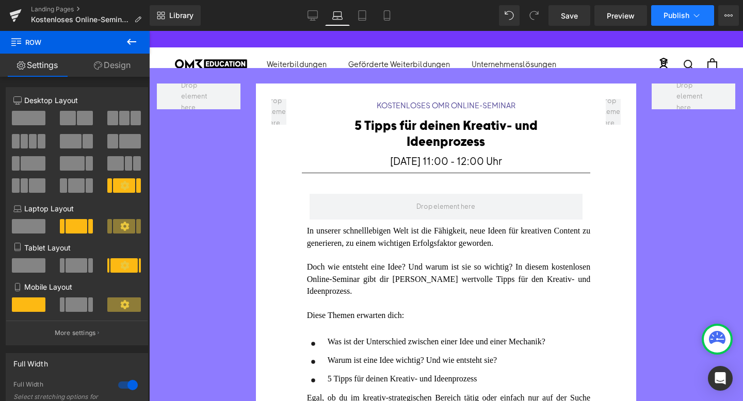
click at [671, 17] on span "Publish" at bounding box center [677, 15] width 26 height 8
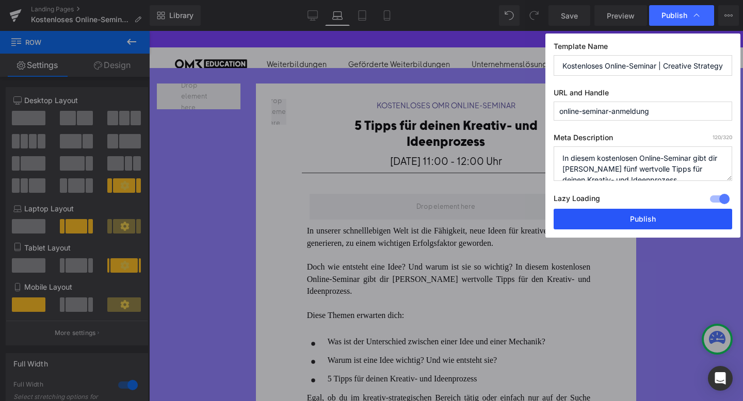
click at [603, 224] on button "Publish" at bounding box center [643, 219] width 179 height 21
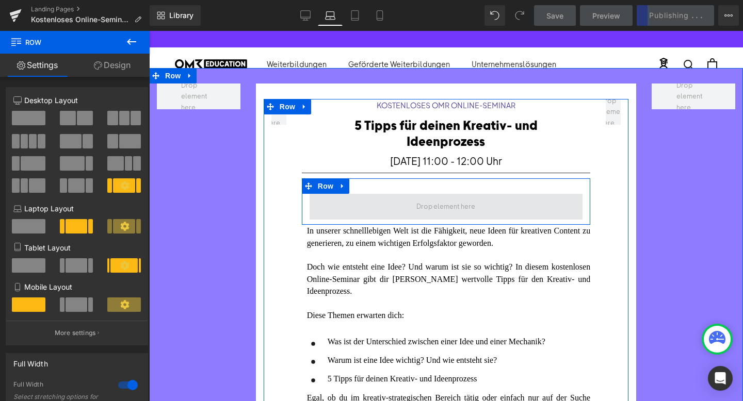
click at [340, 212] on span at bounding box center [446, 207] width 273 height 26
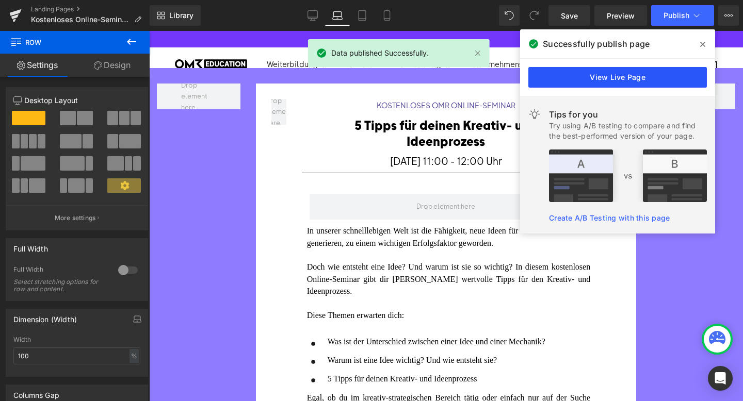
click at [584, 74] on link "View Live Page" at bounding box center [617, 77] width 179 height 21
